Goal: Task Accomplishment & Management: Use online tool/utility

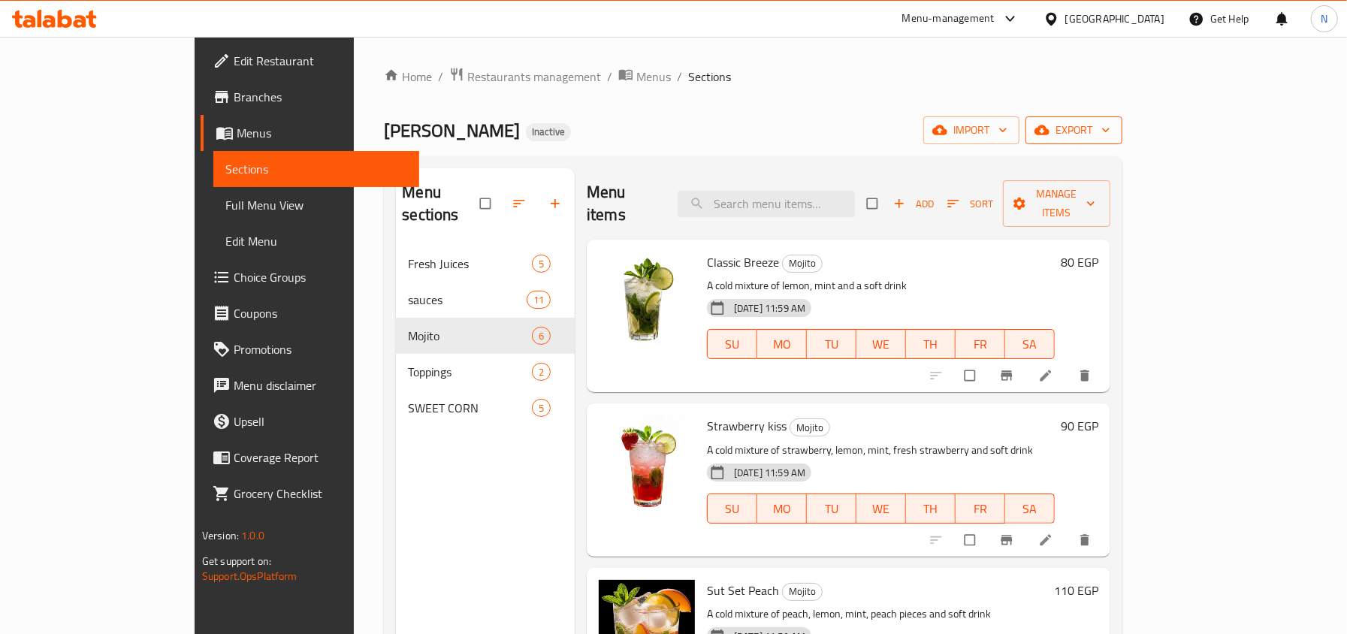
click at [1122, 120] on button "export" at bounding box center [1073, 130] width 97 height 28
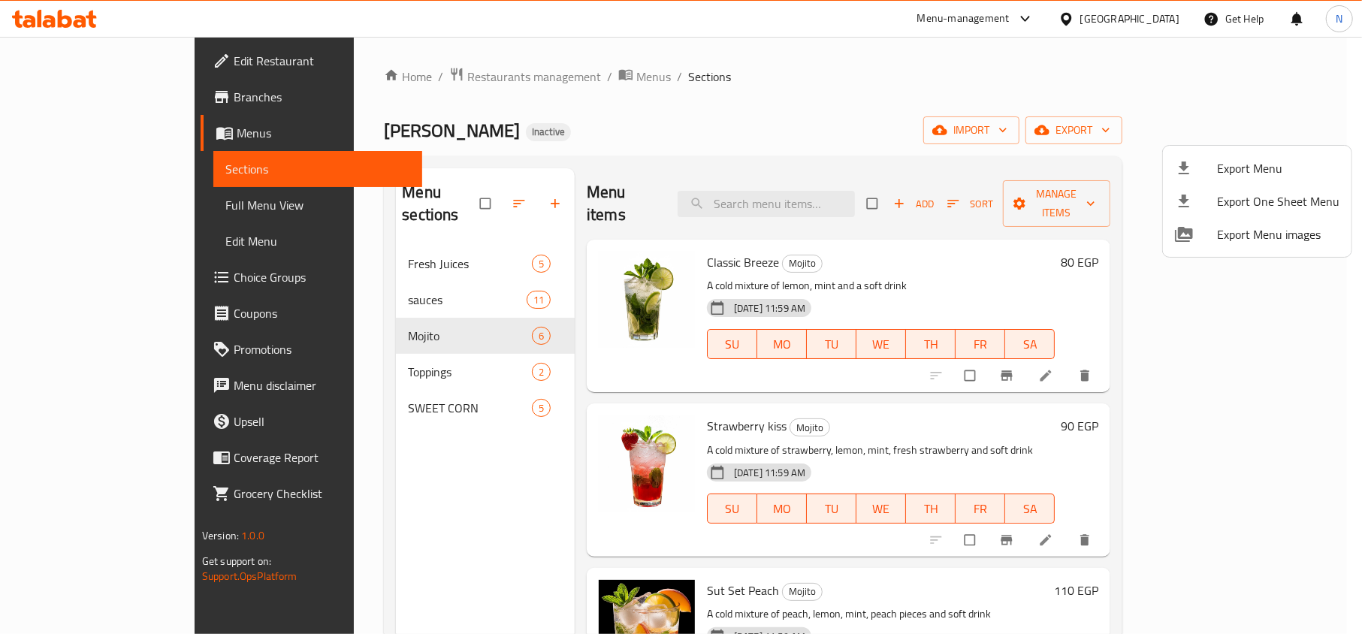
click at [368, 271] on div at bounding box center [681, 317] width 1362 height 634
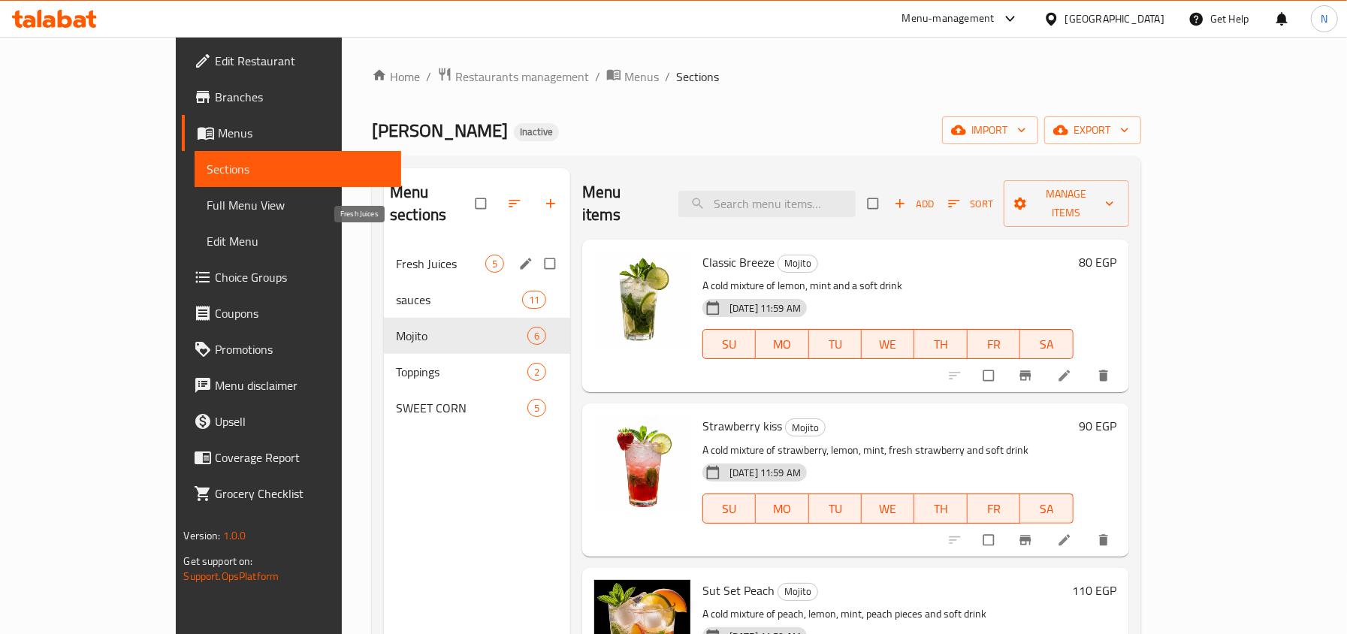
click at [396, 255] on span "Fresh Juices" at bounding box center [440, 264] width 89 height 18
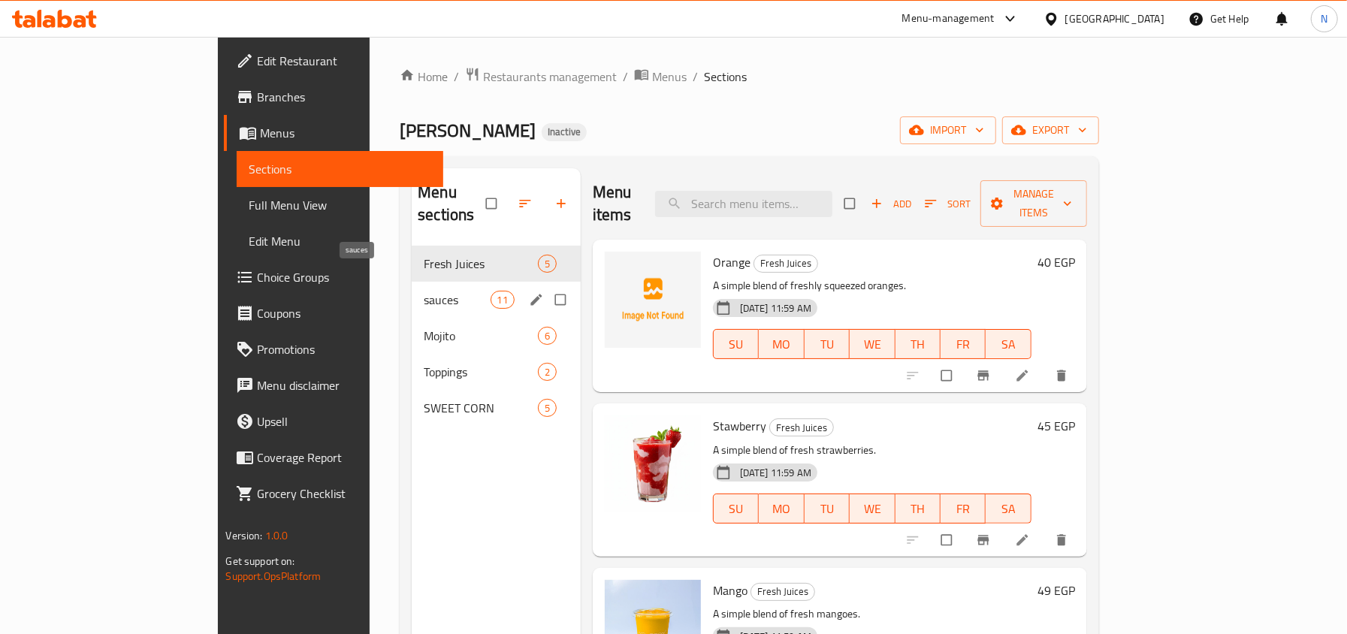
click at [424, 291] on span "sauces" at bounding box center [457, 300] width 66 height 18
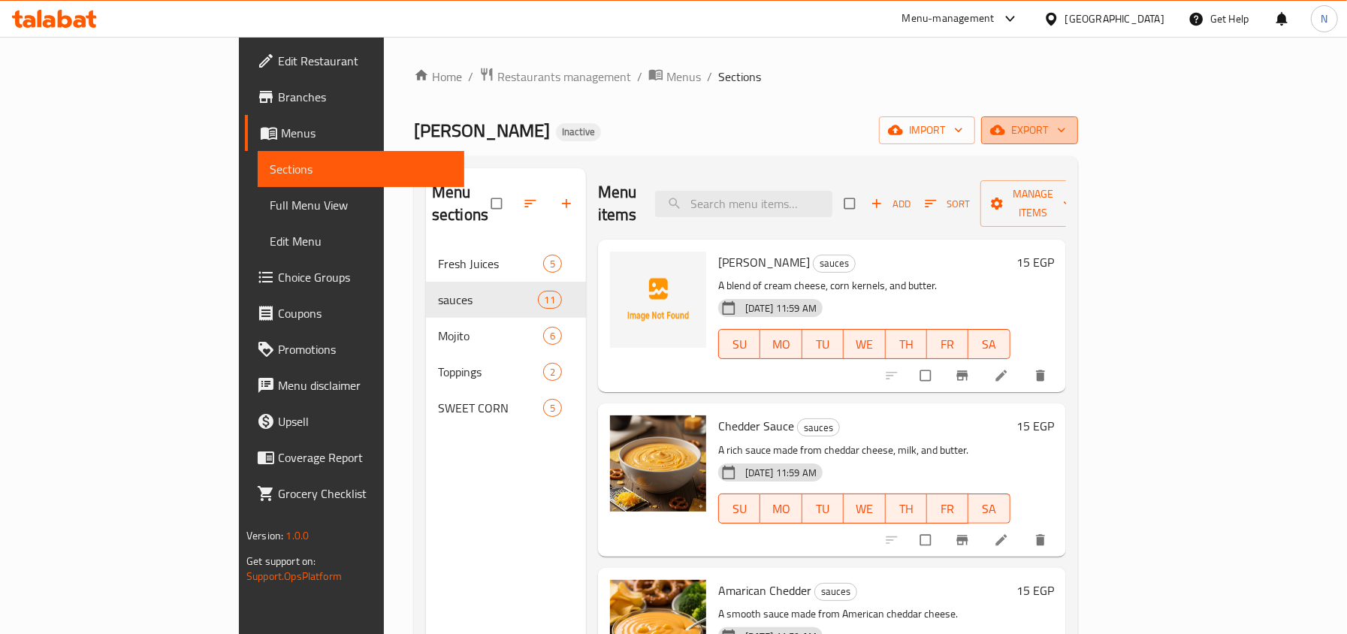
click at [1066, 123] on span "export" at bounding box center [1029, 130] width 73 height 19
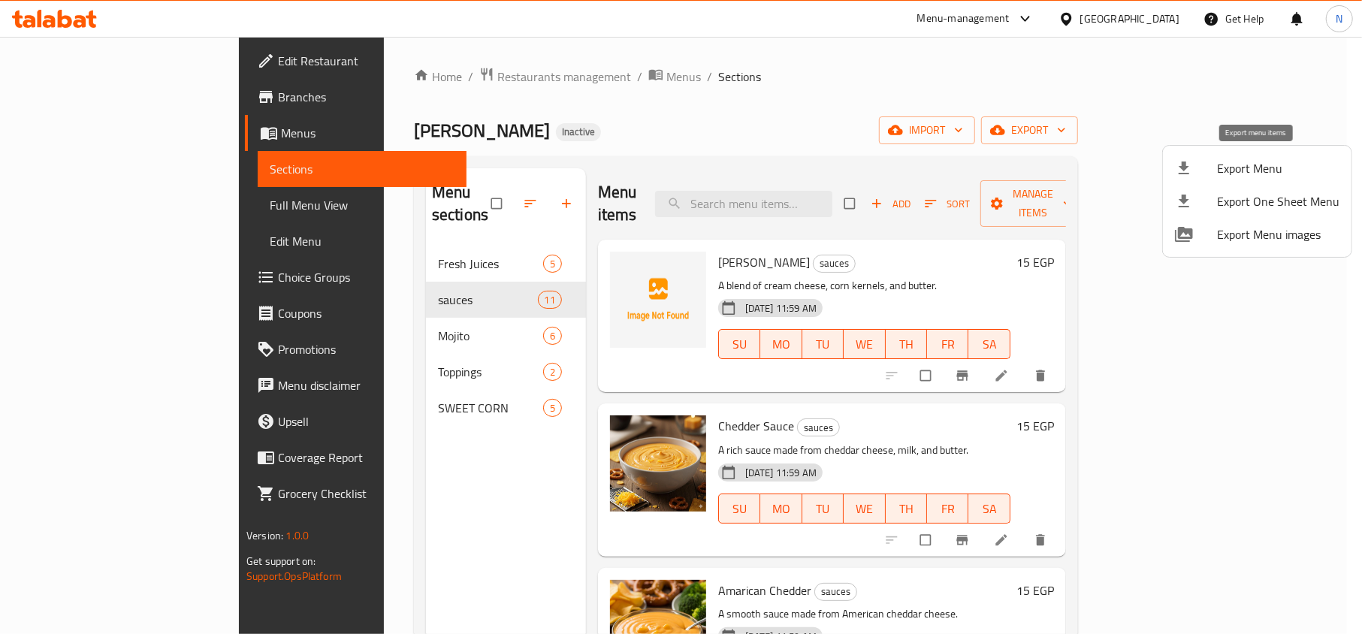
click at [1217, 167] on span "Export Menu" at bounding box center [1278, 168] width 122 height 18
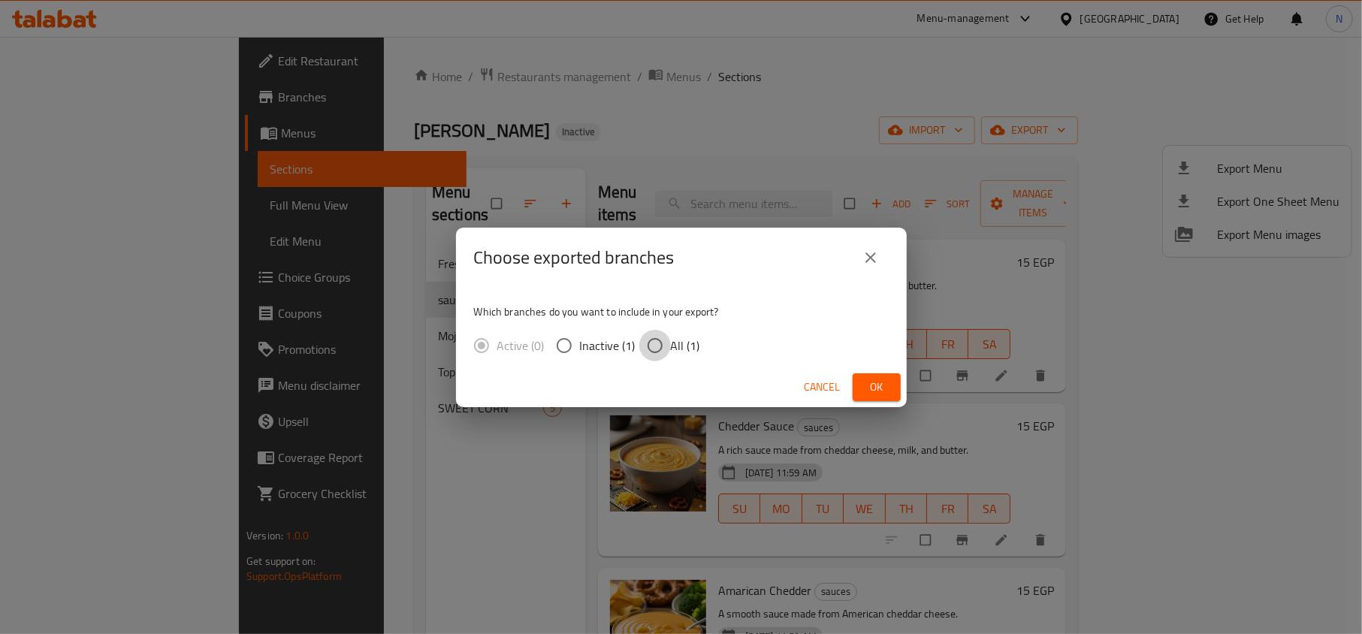
click at [652, 344] on input "All (1)" at bounding box center [655, 346] width 32 height 32
radio input "true"
click at [902, 391] on div "Cancel Ok" at bounding box center [681, 387] width 451 height 40
click at [891, 385] on button "Ok" at bounding box center [877, 387] width 48 height 28
